Goal: Task Accomplishment & Management: Complete application form

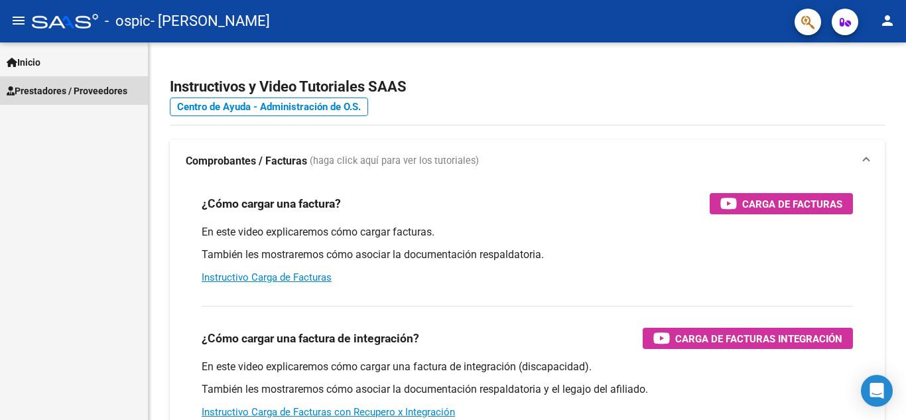
click at [58, 86] on span "Prestadores / Proveedores" at bounding box center [67, 91] width 121 height 15
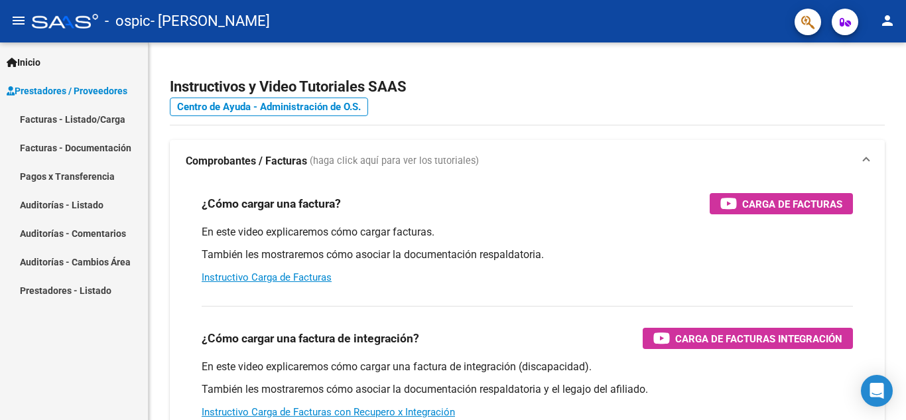
click at [93, 105] on link "Facturas - Listado/Carga" at bounding box center [74, 119] width 148 height 29
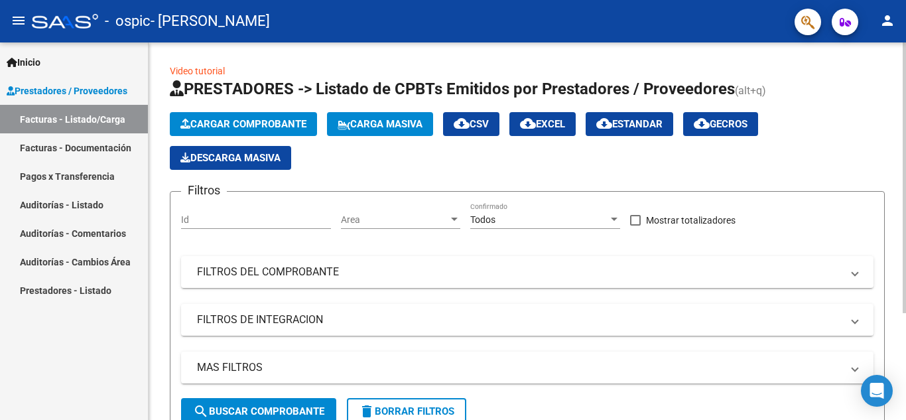
click at [248, 120] on span "Cargar Comprobante" at bounding box center [243, 124] width 126 height 12
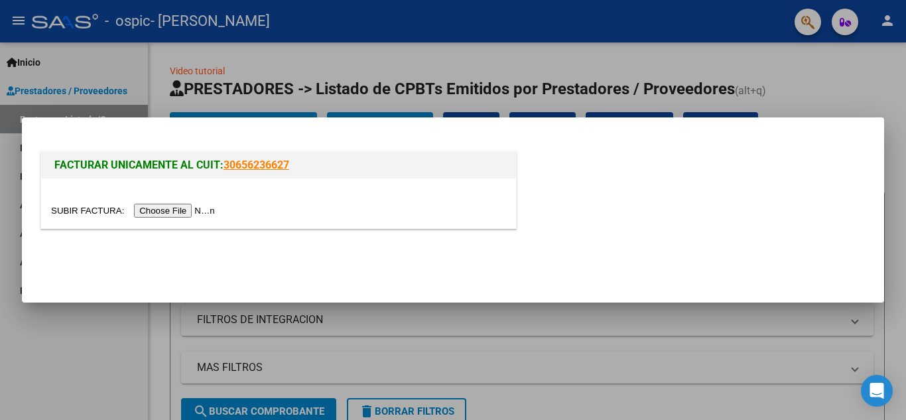
click at [190, 204] on input "file" at bounding box center [135, 211] width 168 height 14
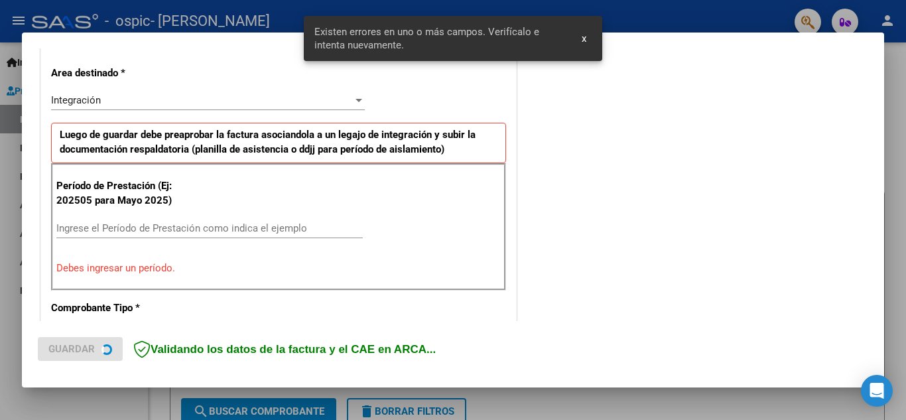
scroll to position [301, 0]
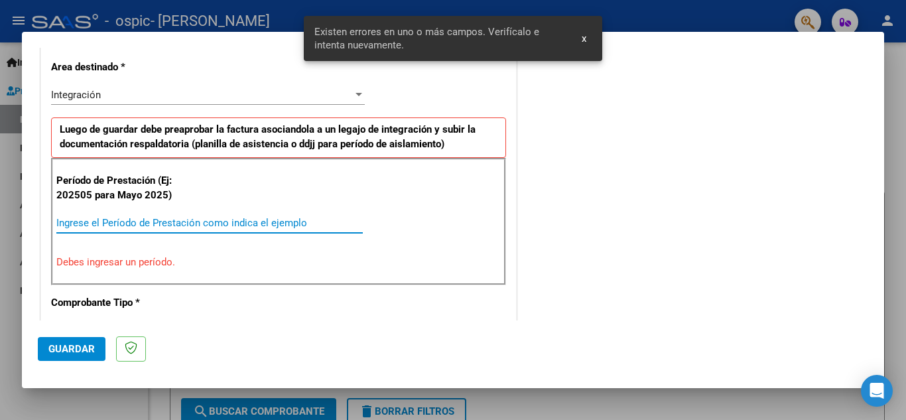
click at [268, 218] on input "Ingrese el Período de Prestación como indica el ejemplo" at bounding box center [209, 223] width 307 height 12
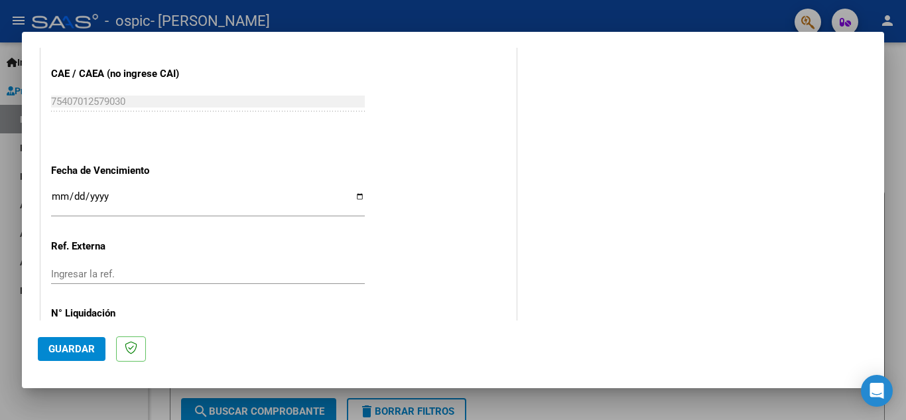
scroll to position [895, 0]
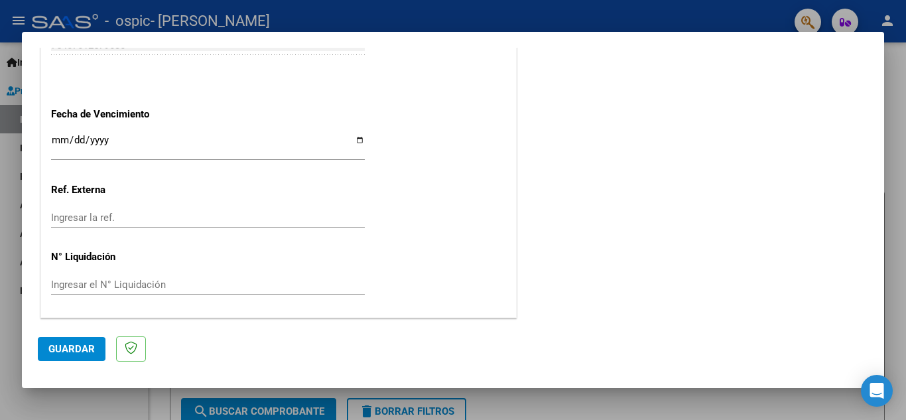
type input "202509"
click at [355, 135] on input "Ingresar la fecha" at bounding box center [208, 145] width 314 height 21
click at [354, 139] on input "Ingresar la fecha" at bounding box center [208, 145] width 314 height 21
type input "[DATE]"
click at [329, 230] on div "Ingresar la ref." at bounding box center [208, 224] width 314 height 33
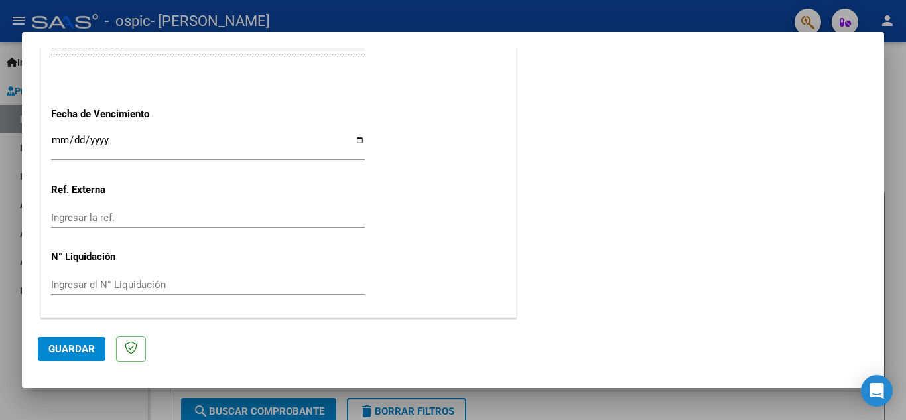
click at [65, 348] on span "Guardar" at bounding box center [71, 349] width 46 height 12
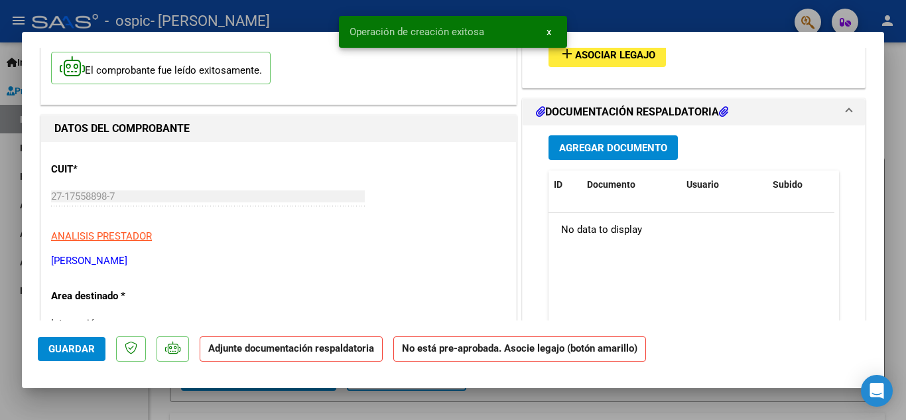
scroll to position [66, 0]
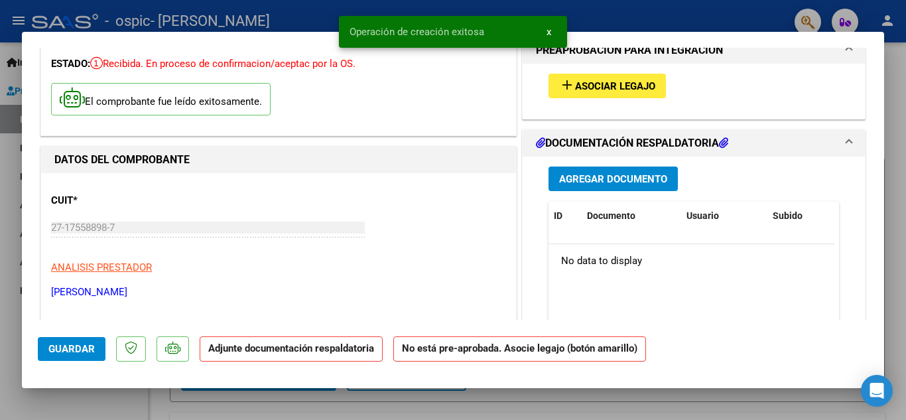
click at [632, 184] on span "Agregar Documento" at bounding box center [613, 179] width 108 height 12
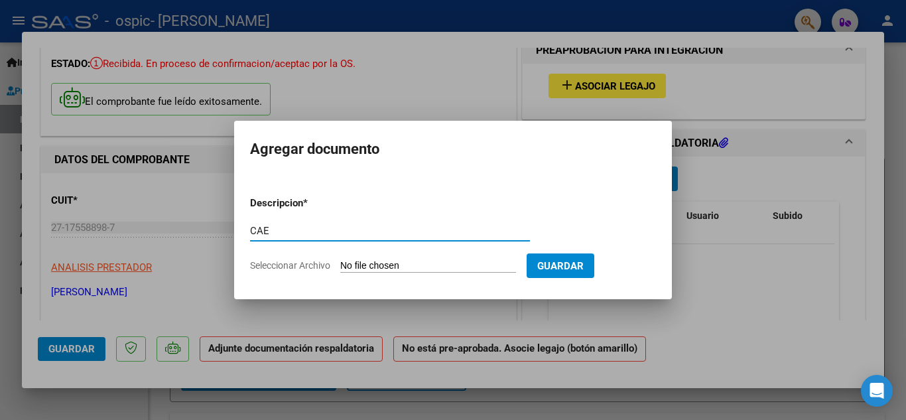
type input "CAE"
click at [411, 265] on input "Seleccionar Archivo" at bounding box center [428, 266] width 176 height 13
type input "C:\fakepath\[PERSON_NAME]. CAE fac 277 Escuela.pdf"
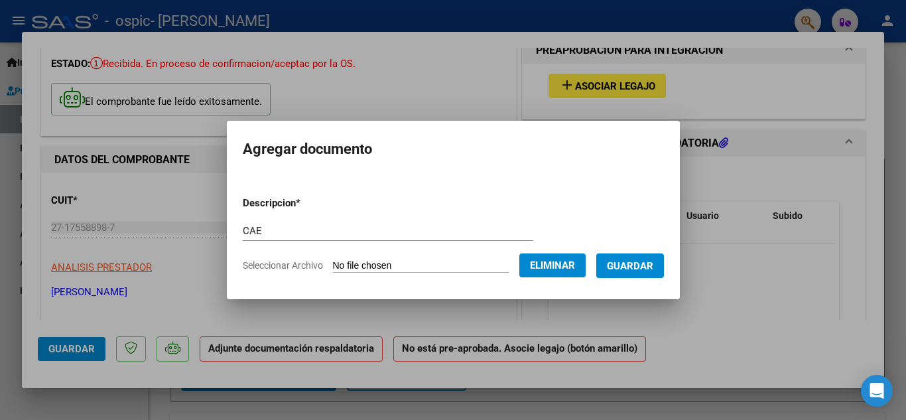
click at [646, 268] on span "Guardar" at bounding box center [630, 266] width 46 height 12
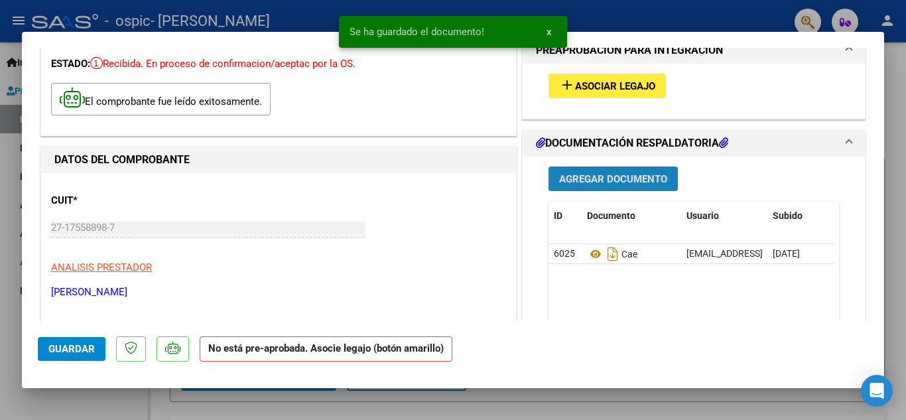
click at [636, 178] on span "Agregar Documento" at bounding box center [613, 179] width 108 height 12
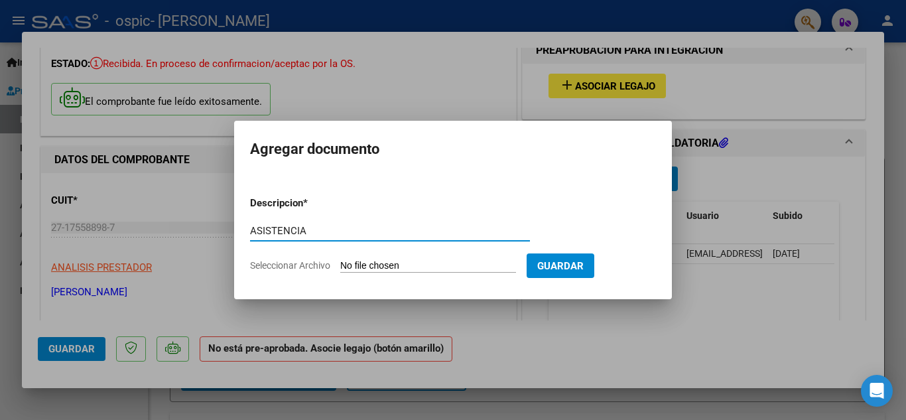
type input "ASISTENCIA"
click at [377, 263] on input "Seleccionar Archivo" at bounding box center [428, 266] width 176 height 13
type input "C:\fakepath\CamScanner [DATE] 17.04.pdf"
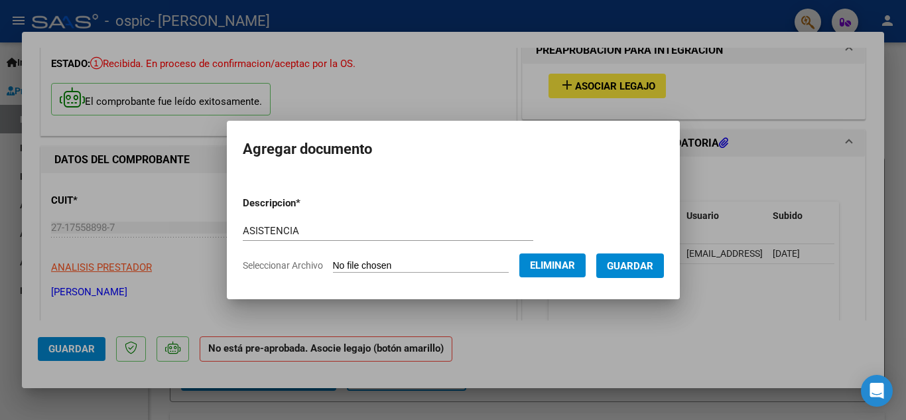
click at [654, 269] on span "Guardar" at bounding box center [630, 266] width 46 height 12
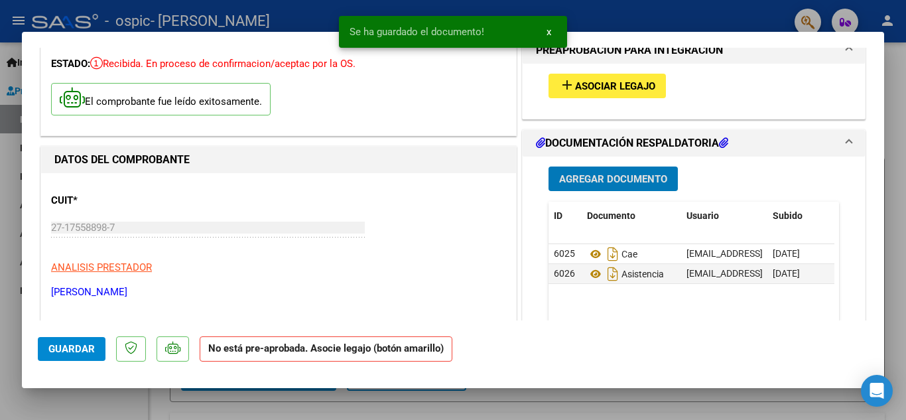
click at [609, 91] on span "Asociar Legajo" at bounding box center [615, 86] width 80 height 12
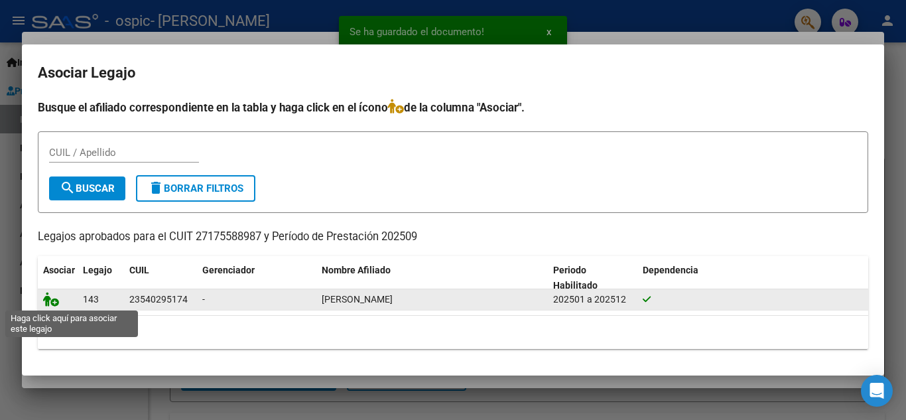
click at [56, 298] on icon at bounding box center [51, 299] width 16 height 15
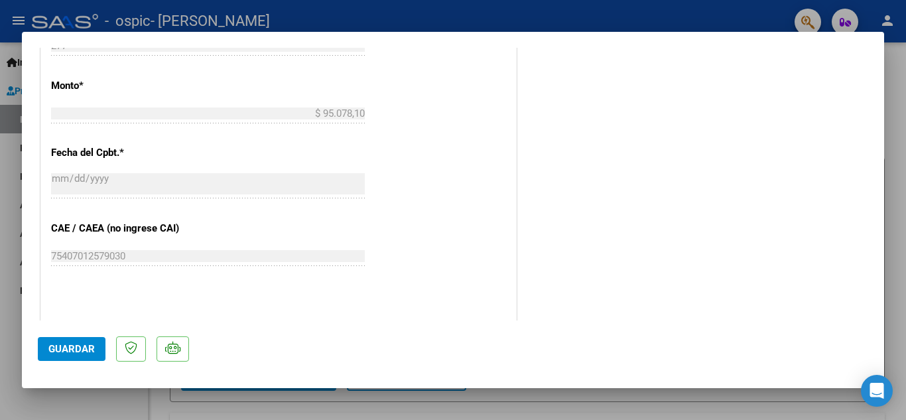
scroll to position [730, 0]
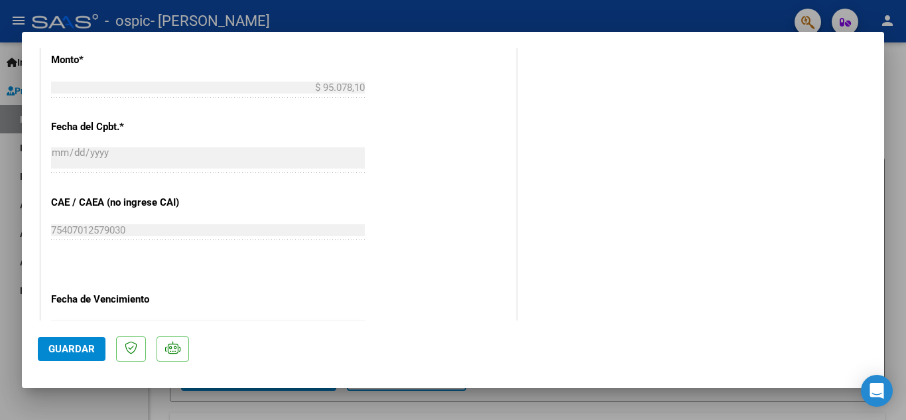
click at [64, 345] on span "Guardar" at bounding box center [71, 349] width 46 height 12
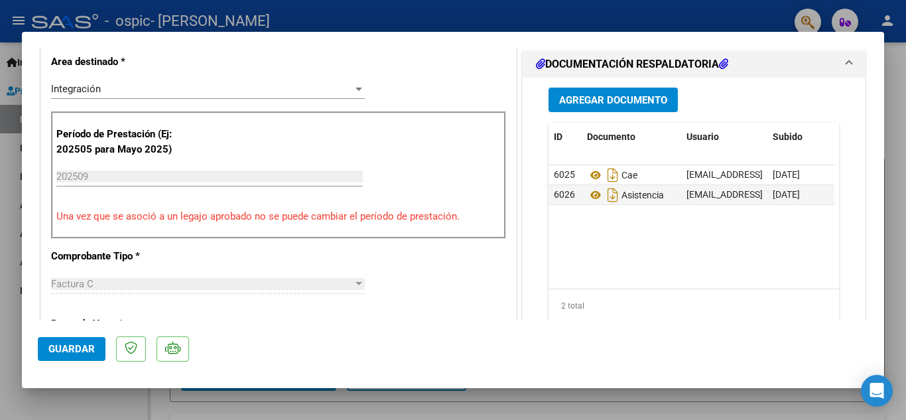
scroll to position [0, 0]
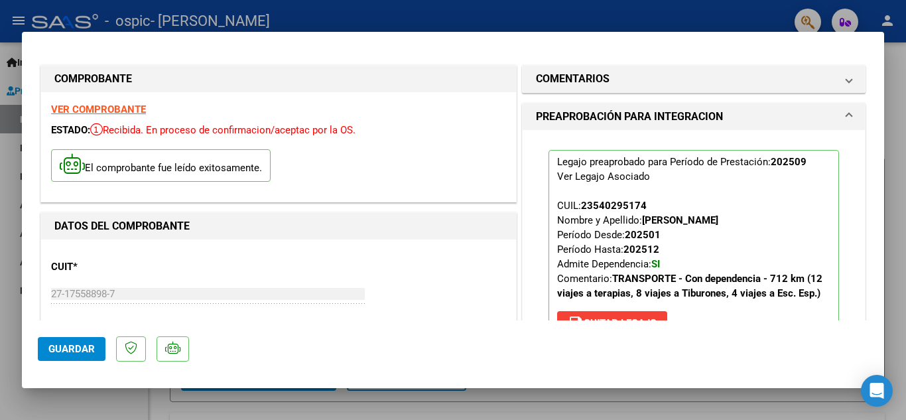
click at [382, 21] on div at bounding box center [453, 210] width 906 height 420
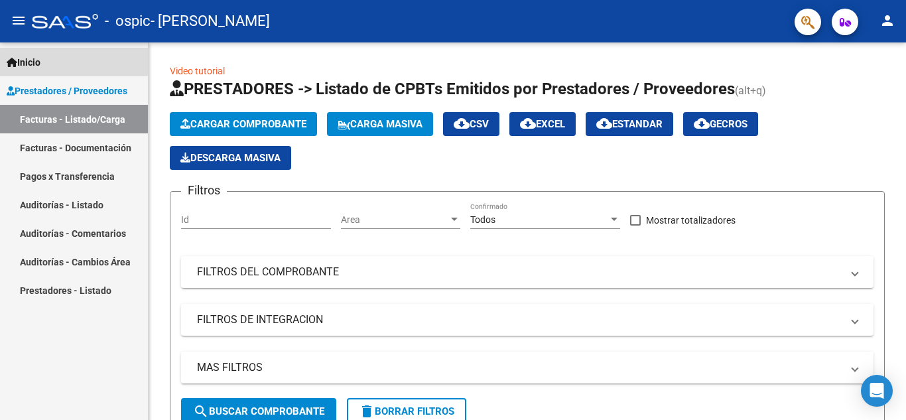
click at [72, 64] on link "Inicio" at bounding box center [74, 62] width 148 height 29
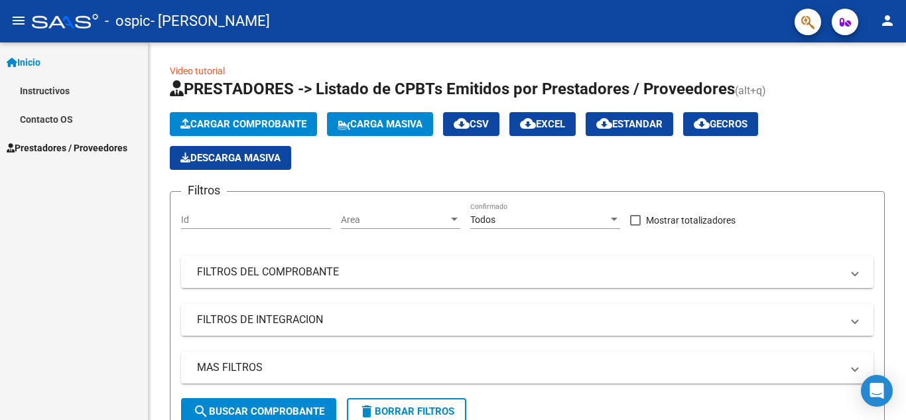
click at [97, 148] on span "Prestadores / Proveedores" at bounding box center [67, 148] width 121 height 15
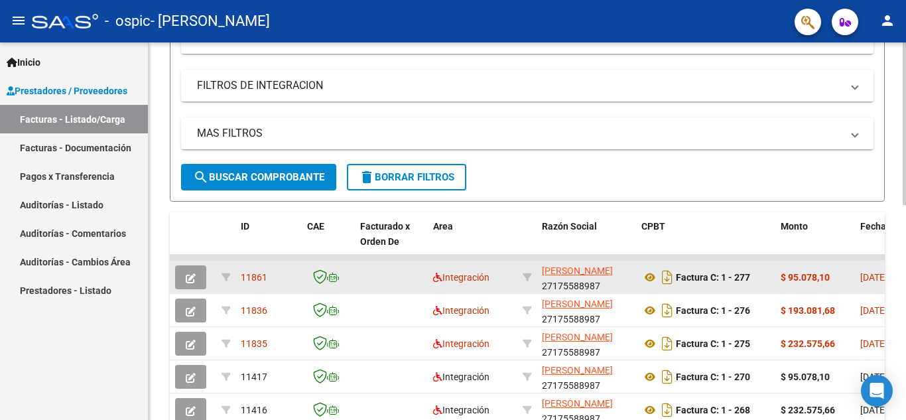
scroll to position [265, 0]
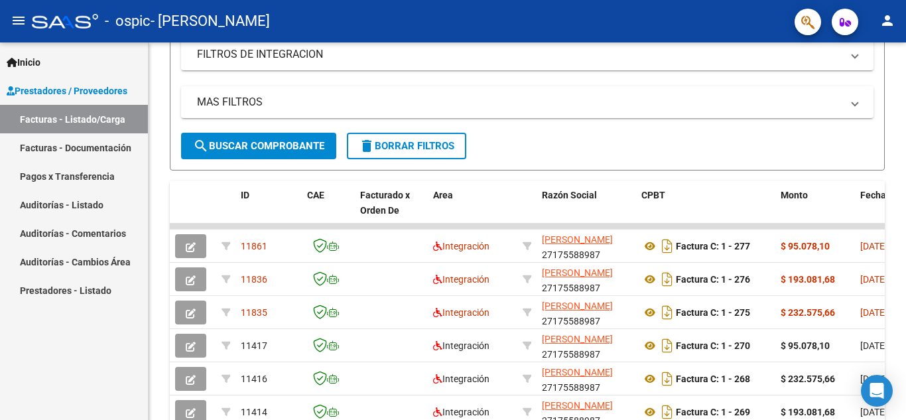
click at [55, 23] on div at bounding box center [65, 21] width 66 height 15
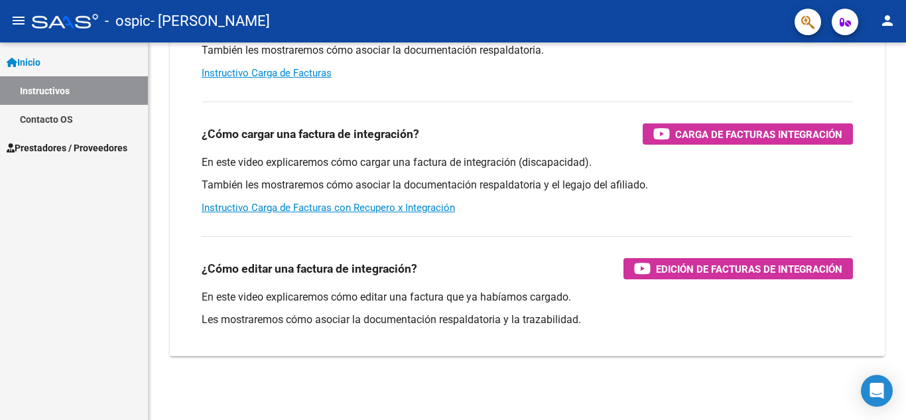
scroll to position [204, 0]
click at [51, 57] on link "Inicio" at bounding box center [74, 62] width 148 height 29
